Goal: Information Seeking & Learning: Check status

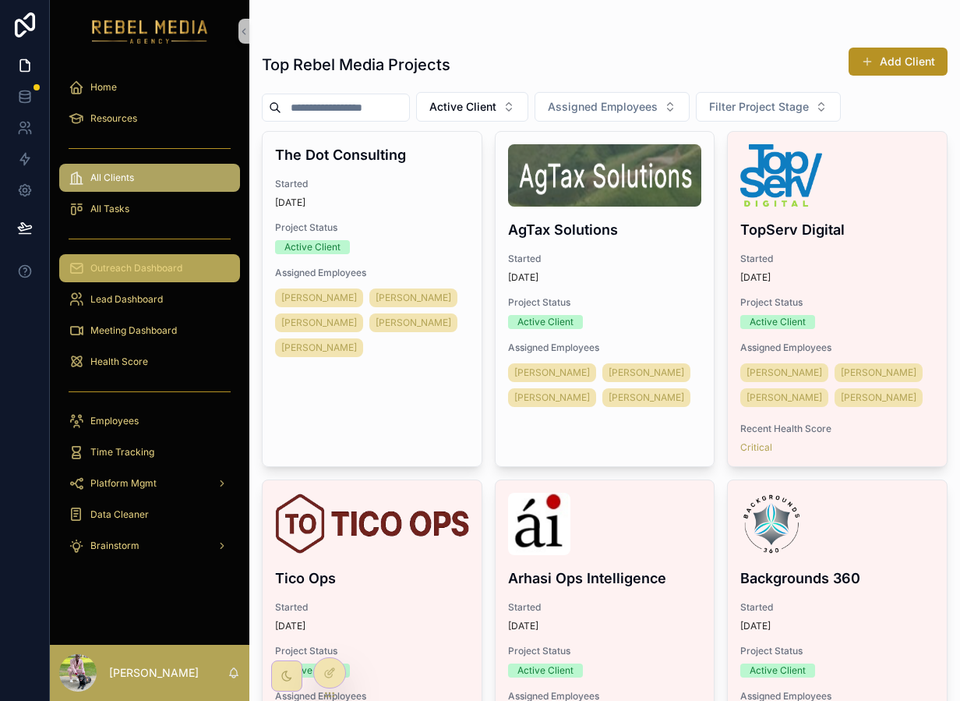
click at [138, 274] on span "Outreach Dashboard" at bounding box center [136, 268] width 92 height 12
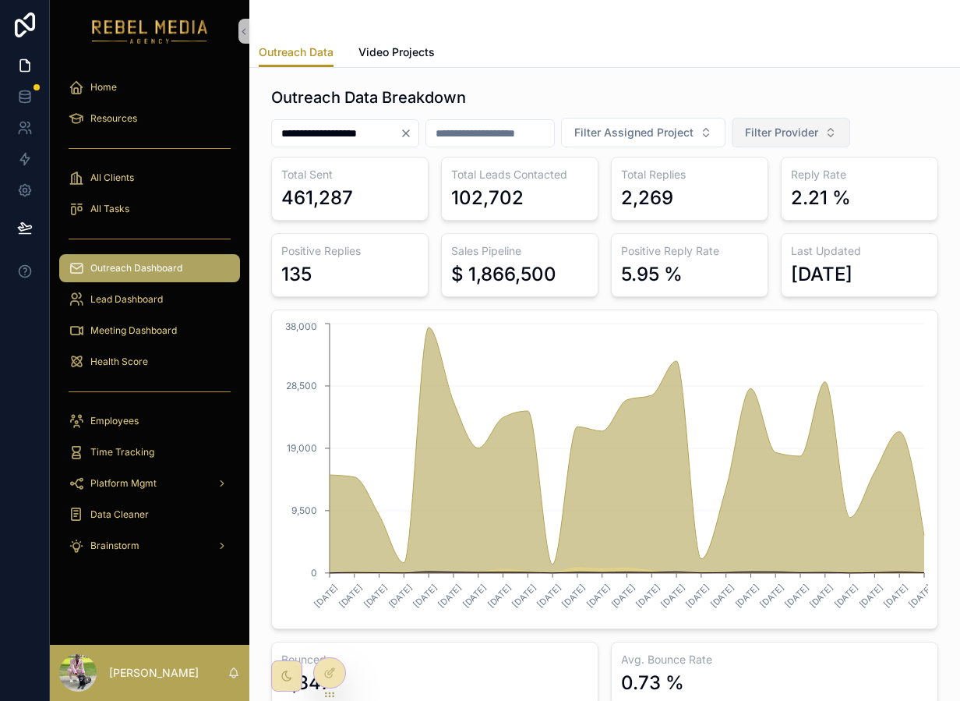
click at [769, 122] on button "Filter Provider" at bounding box center [791, 133] width 118 height 30
click at [805, 217] on div "EmailBison" at bounding box center [816, 220] width 187 height 25
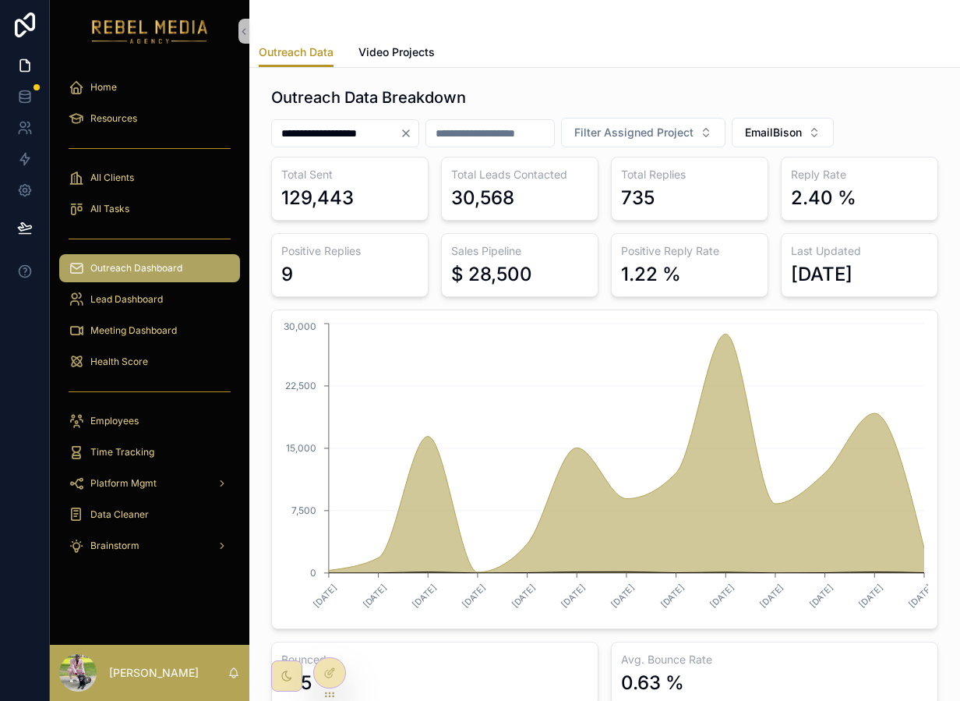
drag, startPoint x: 272, startPoint y: 168, endPoint x: 827, endPoint y: 320, distance: 575.4
click at [827, 320] on div "Total Sent 129,443 Total Leads Contacted 30,568 Total Replies 735 Reply Rate 2.…" at bounding box center [604, 431] width 667 height 549
click at [391, 135] on input "**********" at bounding box center [336, 133] width 128 height 22
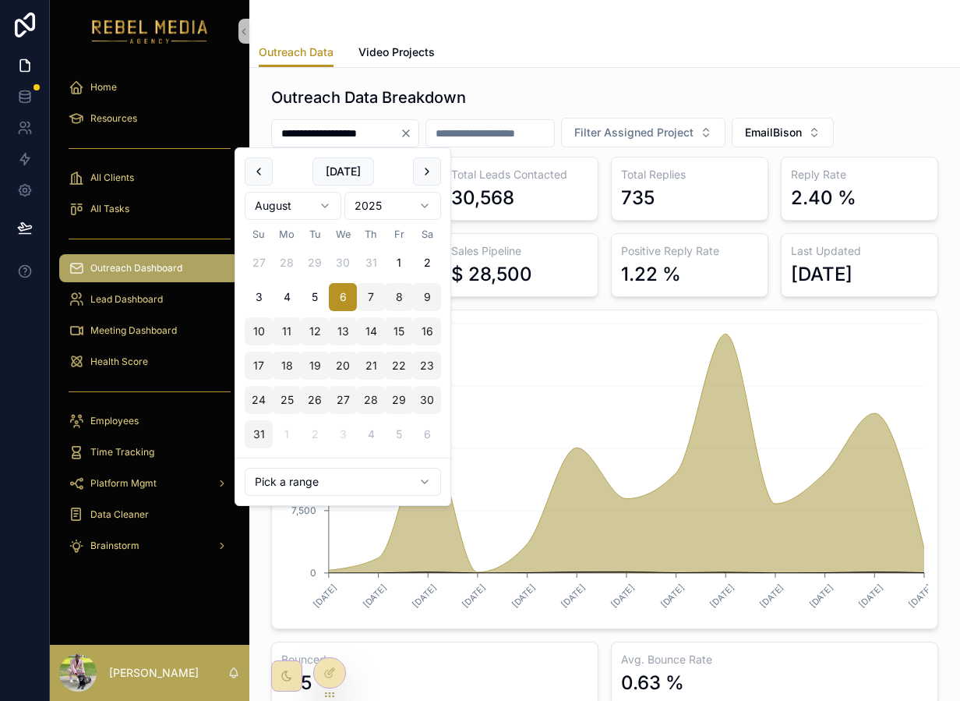
click at [377, 85] on div "**********" at bounding box center [605, 395] width 686 height 631
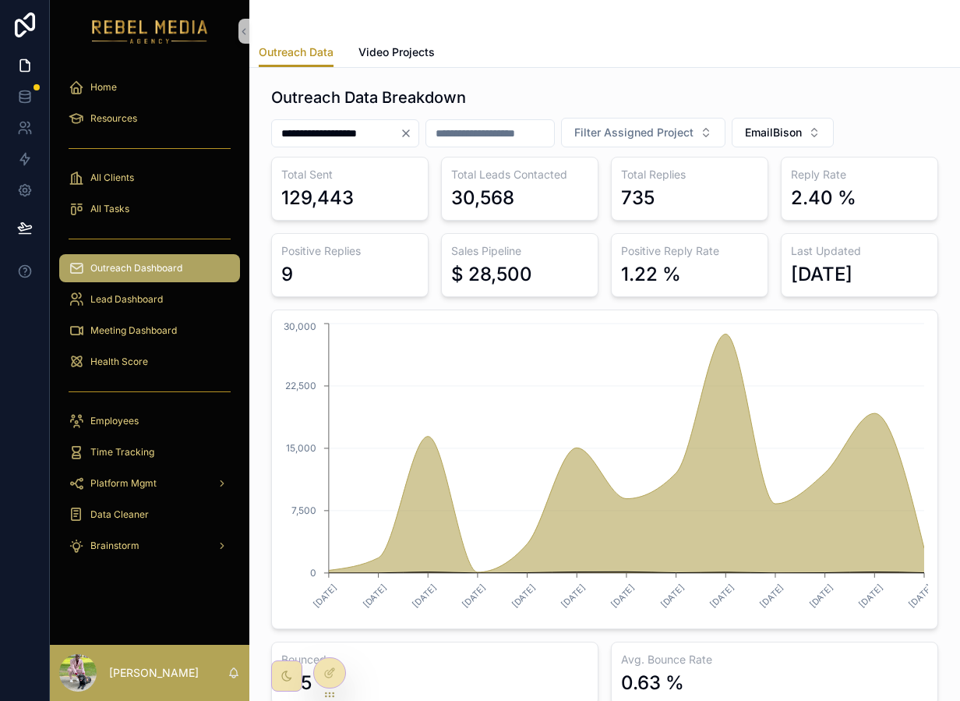
drag, startPoint x: 908, startPoint y: 268, endPoint x: 330, endPoint y: 195, distance: 582.2
click at [331, 195] on div "Total Sent 129,443 Total Leads Contacted 30,568 Total Replies 735 Reply Rate 2.…" at bounding box center [604, 431] width 667 height 549
click at [783, 122] on button "EmailBison" at bounding box center [783, 133] width 102 height 30
click at [767, 218] on div "Reachinbox" at bounding box center [808, 220] width 187 height 25
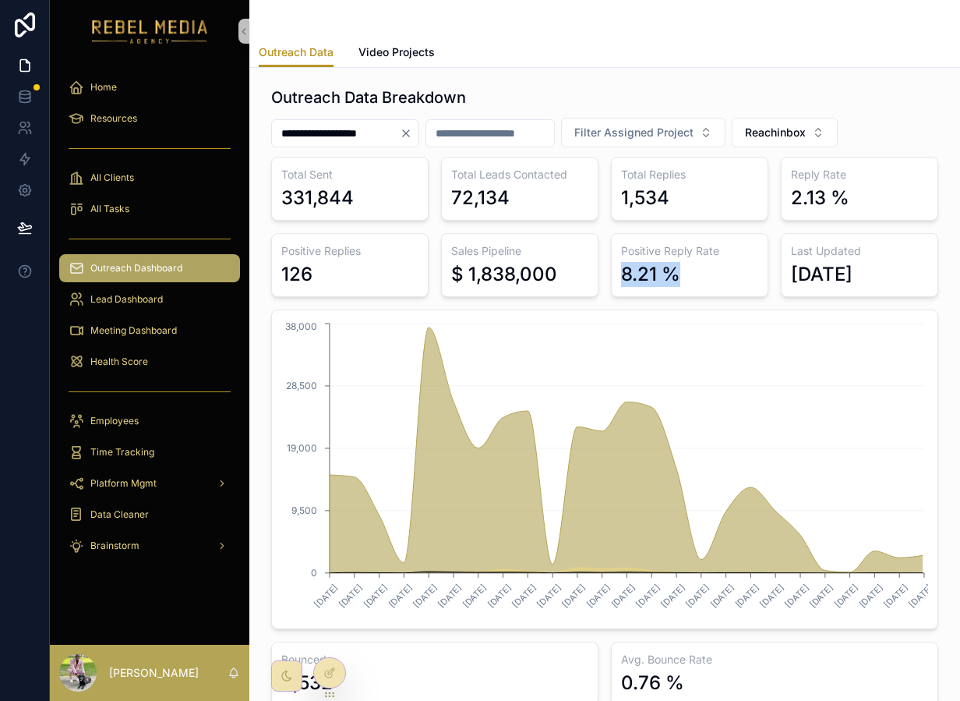
drag, startPoint x: 715, startPoint y: 271, endPoint x: 624, endPoint y: 268, distance: 90.5
click at [624, 270] on div "8.21 %" at bounding box center [689, 274] width 137 height 25
click at [800, 120] on button "Reachinbox" at bounding box center [785, 133] width 106 height 30
click at [799, 244] on div "EmailBison" at bounding box center [810, 245] width 187 height 25
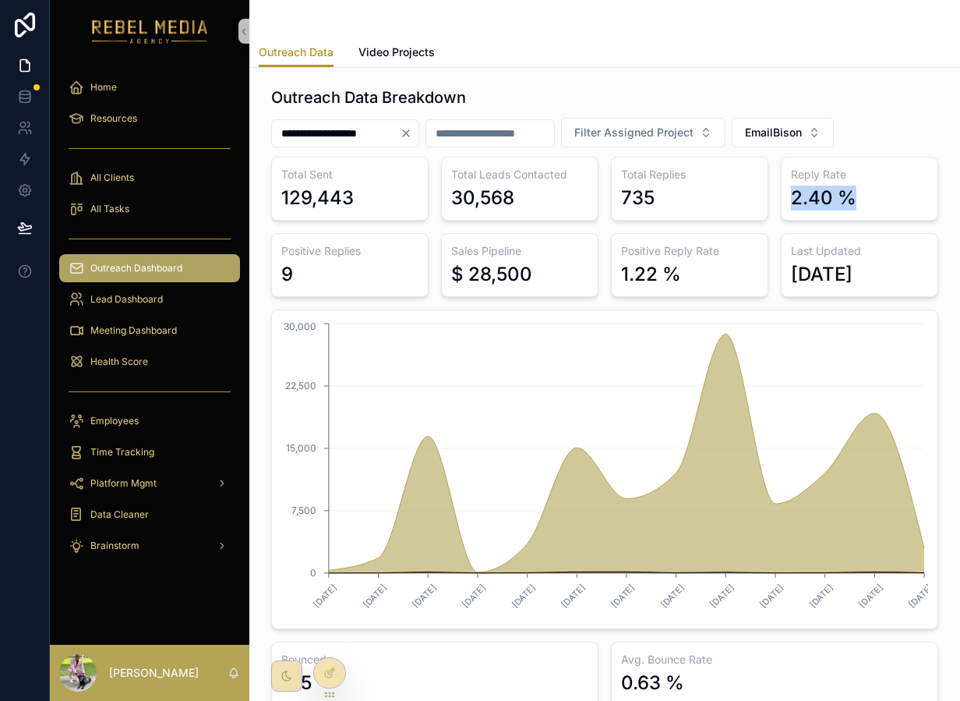
drag, startPoint x: 783, startPoint y: 188, endPoint x: 861, endPoint y: 187, distance: 78.7
click at [861, 187] on div "Reply Rate 2.40 %" at bounding box center [859, 189] width 157 height 64
click at [802, 127] on span "EmailBison" at bounding box center [773, 133] width 57 height 16
click at [769, 231] on div "Reachinbox" at bounding box center [808, 220] width 187 height 25
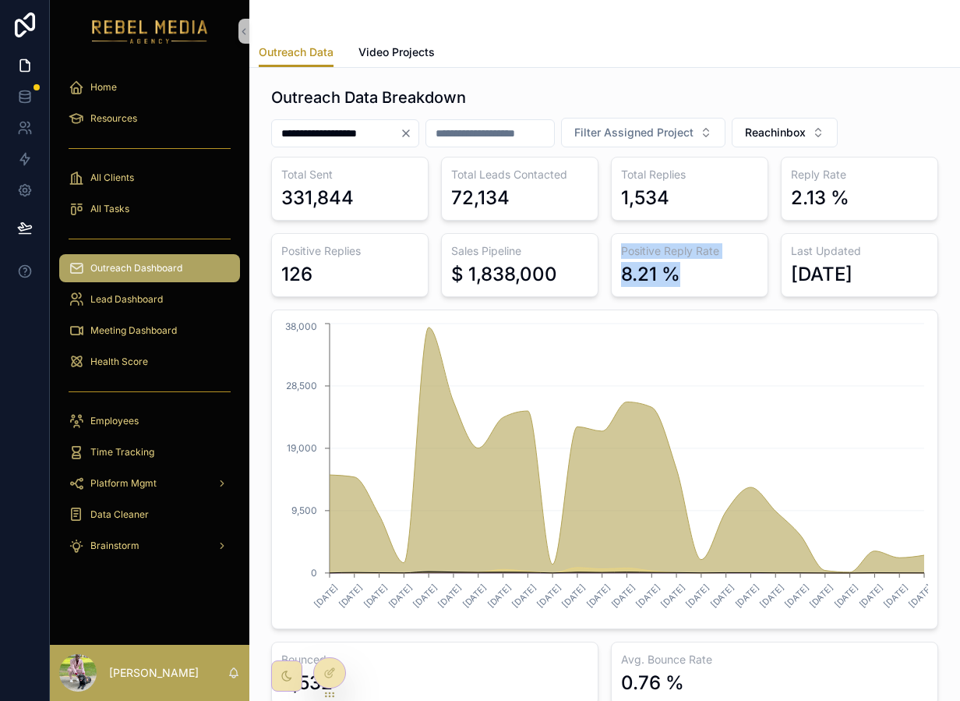
drag, startPoint x: 698, startPoint y: 288, endPoint x: 599, endPoint y: 274, distance: 100.8
click at [596, 277] on div "Total Sent 331,844 Total Leads Contacted 72,134 Total Replies 1,534 Reply Rate …" at bounding box center [604, 431] width 667 height 549
